Goal: Task Accomplishment & Management: Manage account settings

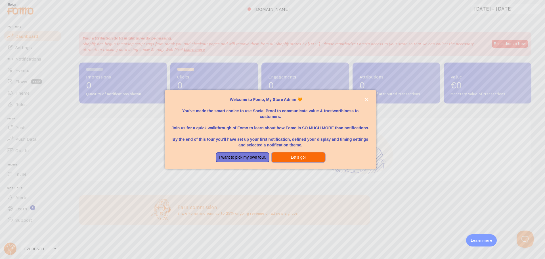
click at [308, 159] on button "Let's go!" at bounding box center [298, 157] width 53 height 10
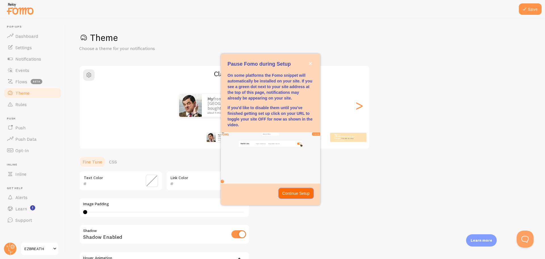
click at [305, 194] on p "Continue Setup" at bounding box center [296, 193] width 28 height 6
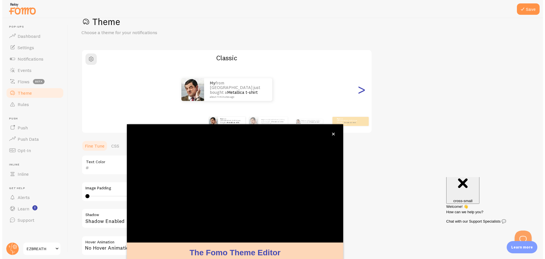
scroll to position [23, 0]
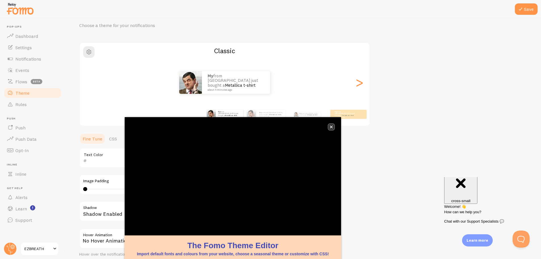
click at [333, 128] on button "close," at bounding box center [331, 127] width 6 height 6
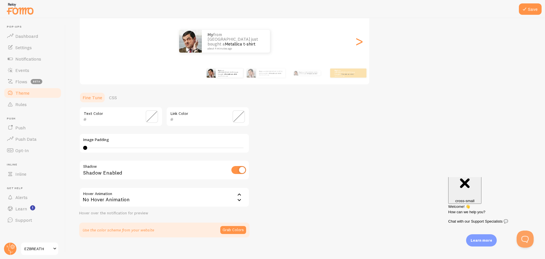
scroll to position [70, 0]
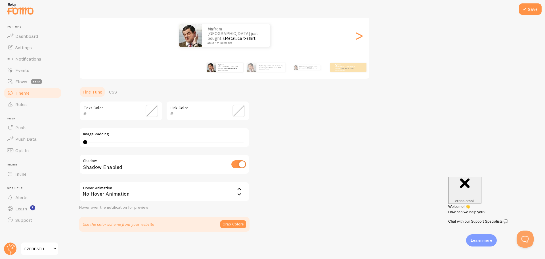
drag, startPoint x: 100, startPoint y: 140, endPoint x: 122, endPoint y: 142, distance: 21.4
click at [114, 142] on div "0 0 - undefined" at bounding box center [164, 142] width 162 height 5
click at [123, 142] on div "7" at bounding box center [164, 142] width 158 height 1
type input "0"
click at [67, 141] on div "Save Theme Choose a theme for your notifications Classic My from [GEOGRAPHIC_DA…" at bounding box center [305, 138] width 479 height 240
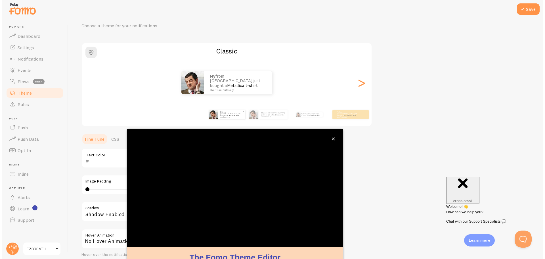
scroll to position [23, 0]
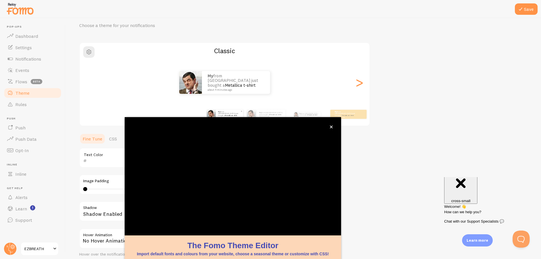
click at [331, 126] on body "Pop-ups Dashboard Settings Notifications Events Flows beta Theme Rules [GEOGRAP…" at bounding box center [270, 129] width 541 height 259
click at [332, 126] on icon "close," at bounding box center [331, 126] width 3 height 3
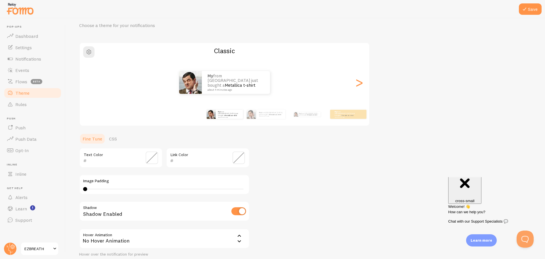
click at [230, 154] on div "Link Color" at bounding box center [207, 158] width 83 height 20
click at [240, 155] on span at bounding box center [238, 157] width 12 height 12
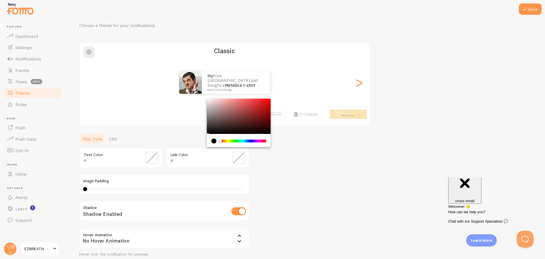
click at [156, 156] on span at bounding box center [152, 157] width 12 height 12
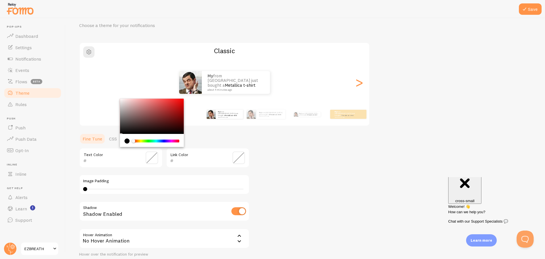
drag, startPoint x: 138, startPoint y: 138, endPoint x: 145, endPoint y: 140, distance: 7.2
click at [145, 140] on div "Chrome color picker" at bounding box center [156, 140] width 46 height 5
type input "000000"
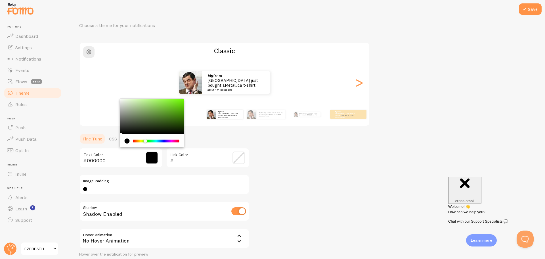
click at [145, 140] on div "Chrome color picker" at bounding box center [156, 140] width 45 height 3
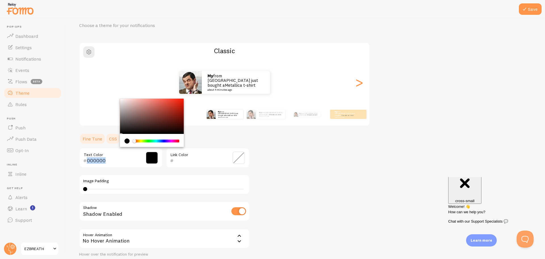
drag, startPoint x: 142, startPoint y: 142, endPoint x: 106, endPoint y: 139, distance: 37.0
click at [106, 139] on section "Fine Tune CSS 000000 Text Color Link Color Image Padding 0 Shadow Shadow Enable…" at bounding box center [164, 205] width 170 height 145
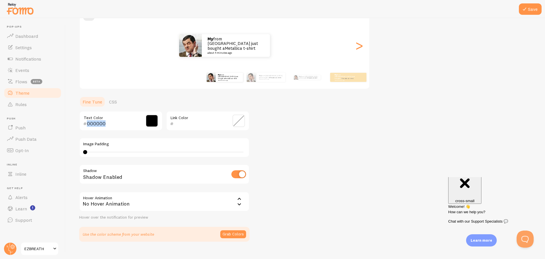
scroll to position [61, 0]
click at [239, 176] on input "checkbox" at bounding box center [238, 173] width 15 height 8
checkbox input "true"
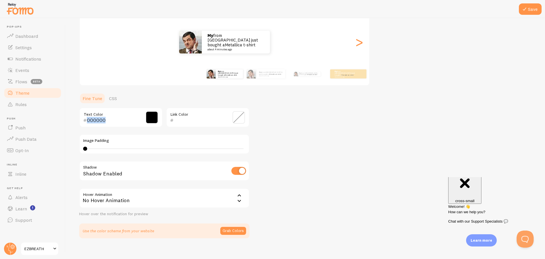
scroll to position [22, 0]
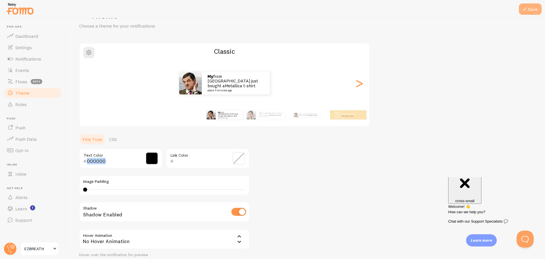
click at [529, 6] on button "Save" at bounding box center [530, 8] width 23 height 11
click at [351, 87] on div "My from [GEOGRAPHIC_DATA] just bought a Metallica t-shirt about 4 minutes ago" at bounding box center [224, 83] width 289 height 23
click at [356, 87] on div ">" at bounding box center [359, 82] width 7 height 41
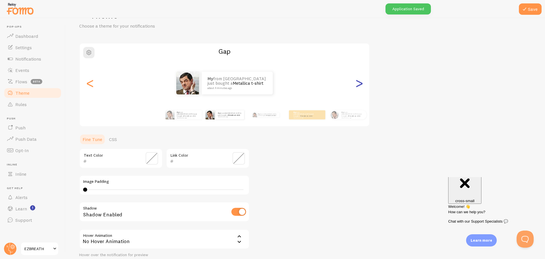
click at [357, 87] on div ">" at bounding box center [359, 82] width 7 height 41
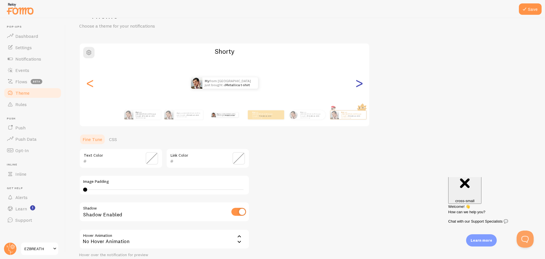
click at [357, 87] on div ">" at bounding box center [359, 82] width 7 height 41
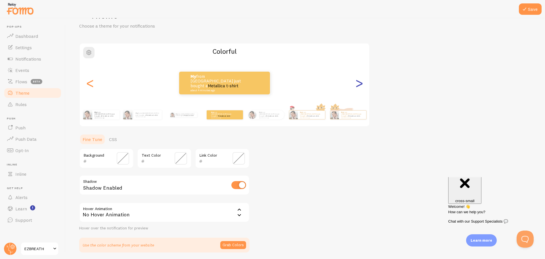
click at [357, 87] on div ">" at bounding box center [359, 82] width 7 height 41
